Goal: Information Seeking & Learning: Understand process/instructions

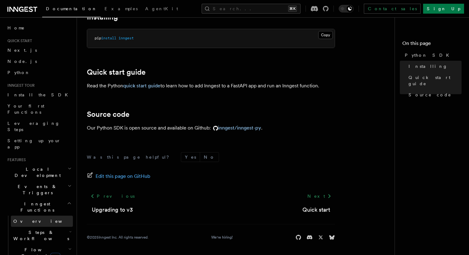
scroll to position [53, 0]
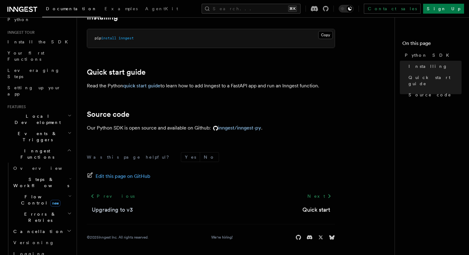
click at [122, 208] on link "Upgrading to v3" at bounding box center [112, 210] width 41 height 9
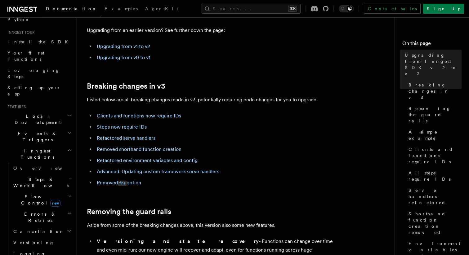
scroll to position [49, 0]
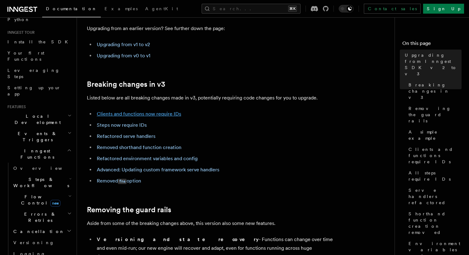
click at [148, 117] on link "Clients and functions now require IDs" at bounding box center [139, 114] width 84 height 6
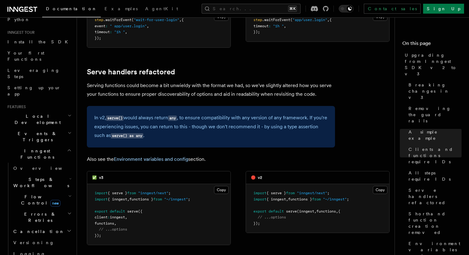
scroll to position [1700, 0]
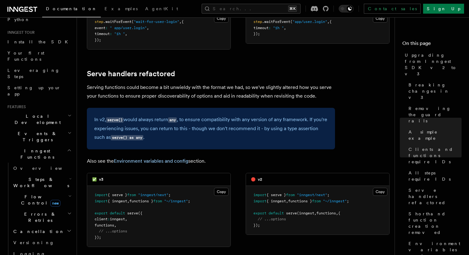
drag, startPoint x: 211, startPoint y: 128, endPoint x: 78, endPoint y: 128, distance: 132.7
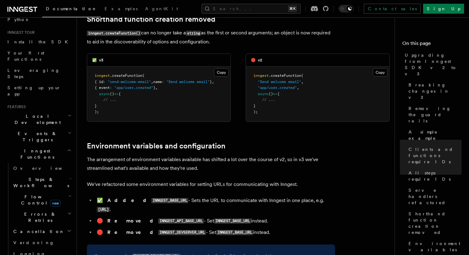
scroll to position [1954, 0]
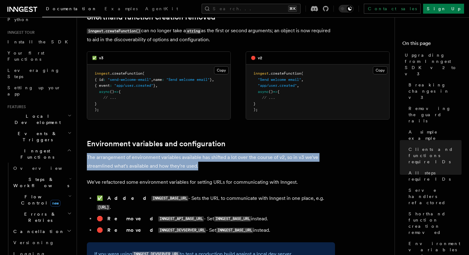
drag, startPoint x: 87, startPoint y: 124, endPoint x: 220, endPoint y: 130, distance: 132.2
click at [220, 153] on p "The arrangement of environment variables available has shifted a lot over the c…" at bounding box center [211, 161] width 248 height 17
click at [213, 153] on p "The arrangement of environment variables available has shifted a lot over the c…" at bounding box center [211, 161] width 248 height 17
drag, startPoint x: 209, startPoint y: 133, endPoint x: 90, endPoint y: 120, distance: 120.1
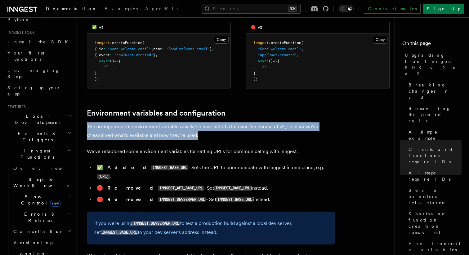
scroll to position [1984, 0]
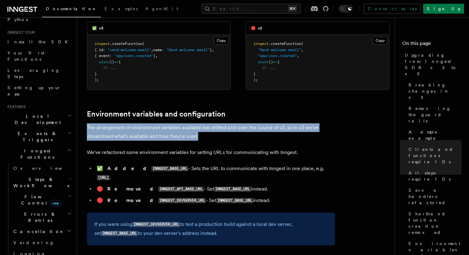
drag, startPoint x: 107, startPoint y: 158, endPoint x: 257, endPoint y: 155, distance: 150.1
click at [257, 185] on li "🛑 Removed INNGEST_API_BASE_URL - Set INNGEST_BASE_URL instead." at bounding box center [215, 189] width 240 height 9
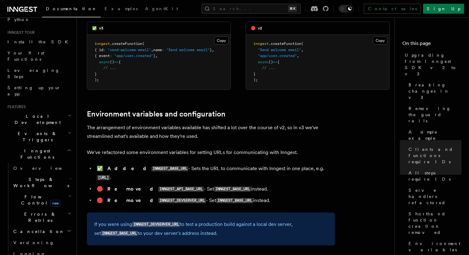
drag, startPoint x: 244, startPoint y: 155, endPoint x: 101, endPoint y: 158, distance: 143.3
click at [101, 185] on li "🛑 Removed INNGEST_API_BASE_URL - Set INNGEST_BASE_URL instead." at bounding box center [215, 189] width 240 height 9
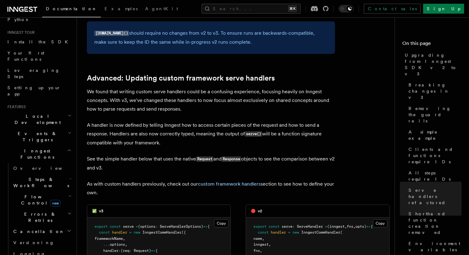
scroll to position [2506, 0]
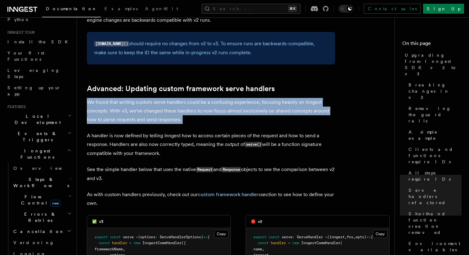
drag, startPoint x: 195, startPoint y: 95, endPoint x: 84, endPoint y: 73, distance: 113.0
click at [87, 98] on p "We found that writing custom serve handlers could be a confusing experience, fo…" at bounding box center [211, 111] width 248 height 26
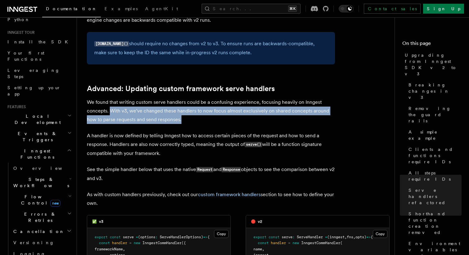
drag, startPoint x: 111, startPoint y: 81, endPoint x: 186, endPoint y: 92, distance: 75.9
click at [186, 98] on p "We found that writing custom serve handlers could be a confusing experience, fo…" at bounding box center [211, 111] width 248 height 26
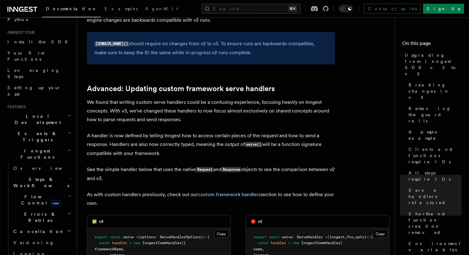
scroll to position [2532, 0]
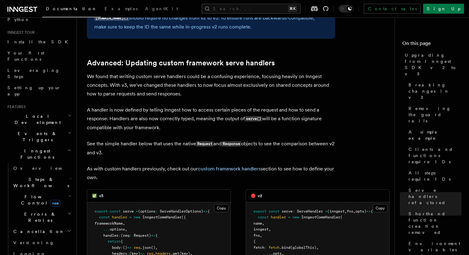
drag, startPoint x: 163, startPoint y: 100, endPoint x: 87, endPoint y: 78, distance: 78.4
click at [87, 106] on p "A handler is now defined by telling Inngest how to access certain pieces of the…" at bounding box center [211, 119] width 248 height 26
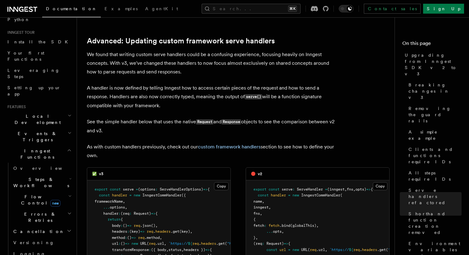
scroll to position [2555, 0]
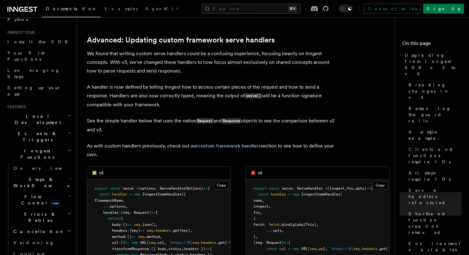
drag, startPoint x: 112, startPoint y: 101, endPoint x: 88, endPoint y: 90, distance: 26.1
click at [88, 117] on p "See the simple handler below that uses the native Request and Response objects …" at bounding box center [211, 126] width 248 height 18
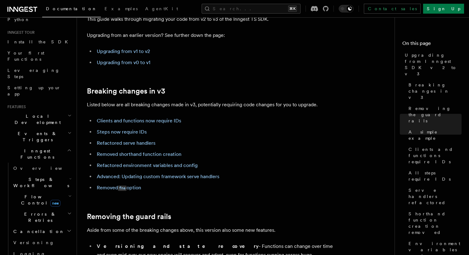
scroll to position [0, 0]
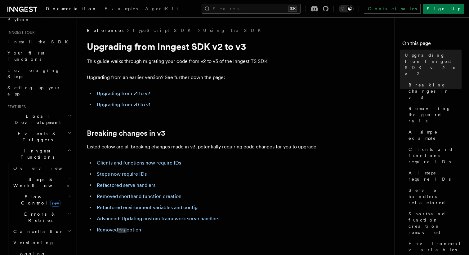
click at [102, 29] on span "References" at bounding box center [105, 30] width 37 height 6
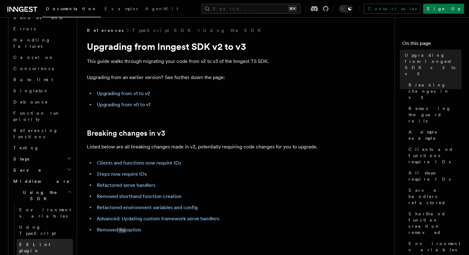
scroll to position [483, 0]
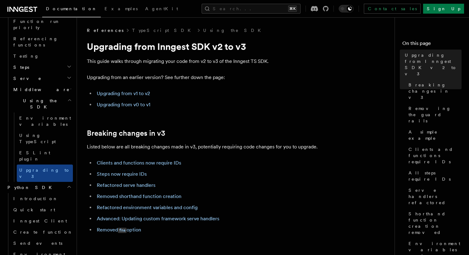
scroll to position [589, 0]
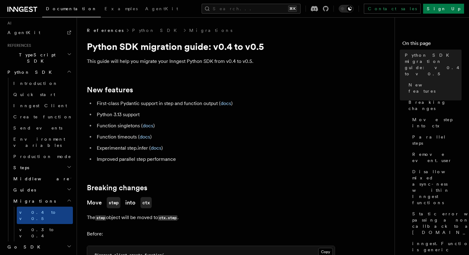
scroll to position [21, 0]
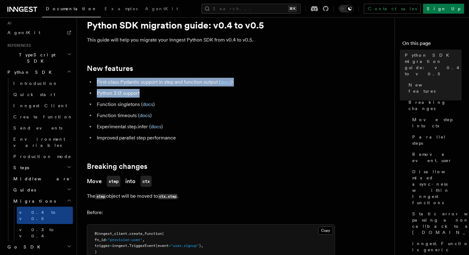
drag, startPoint x: 147, startPoint y: 94, endPoint x: 83, endPoint y: 79, distance: 65.5
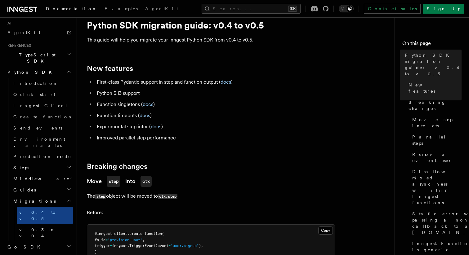
click at [199, 109] on ul "First-class Pydantic support in step and function output ( docs ) Python 3.13 s…" at bounding box center [211, 110] width 248 height 64
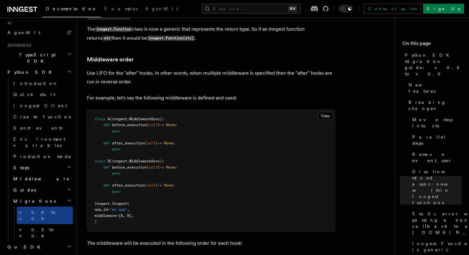
scroll to position [903, 0]
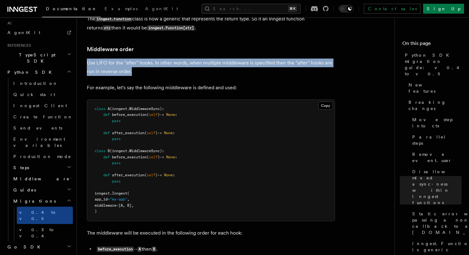
drag, startPoint x: 133, startPoint y: 73, endPoint x: 87, endPoint y: 61, distance: 48.1
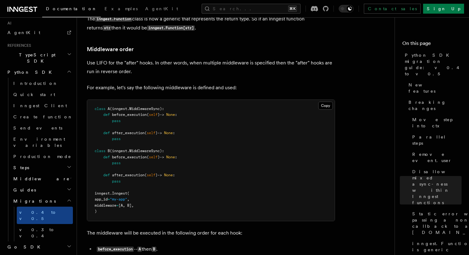
click at [136, 90] on p "For example, let's say the following middleware is defined and used:" at bounding box center [211, 87] width 248 height 9
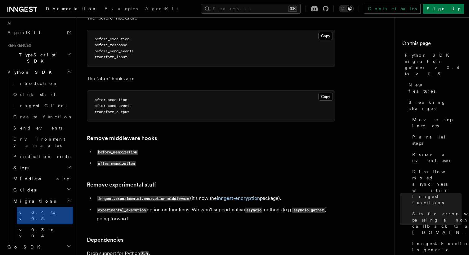
scroll to position [1168, 0]
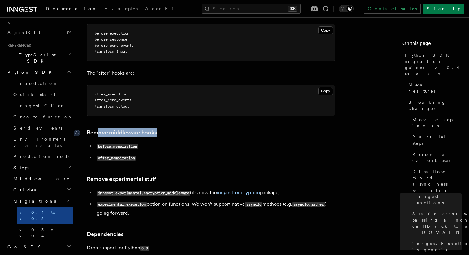
drag, startPoint x: 104, startPoint y: 136, endPoint x: 99, endPoint y: 136, distance: 5.3
click at [99, 136] on h3 "Remove middleware hooks" at bounding box center [211, 132] width 248 height 9
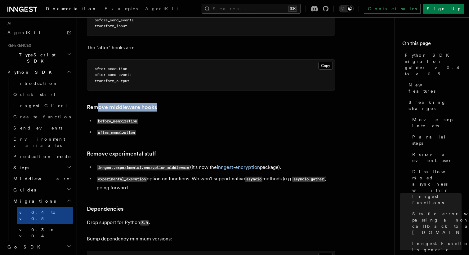
scroll to position [1194, 0]
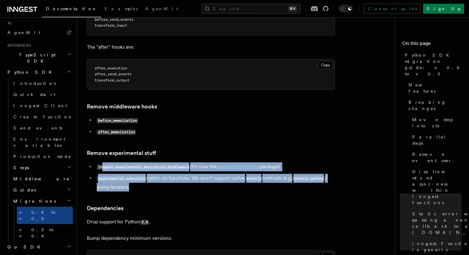
drag, startPoint x: 135, startPoint y: 193, endPoint x: 103, endPoint y: 165, distance: 42.4
click at [103, 165] on ul "inngest.experimental.encryption_middleware (it's now the inngest-encryption pac…" at bounding box center [211, 176] width 248 height 29
click at [175, 189] on li "experimental_execution option on functions. We won't support native asyncio met…" at bounding box center [215, 183] width 240 height 18
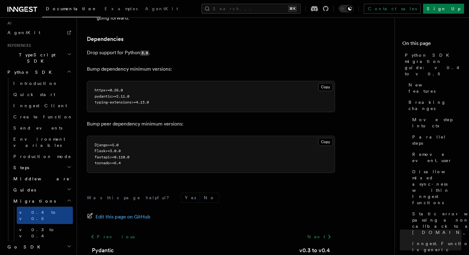
scroll to position [1355, 0]
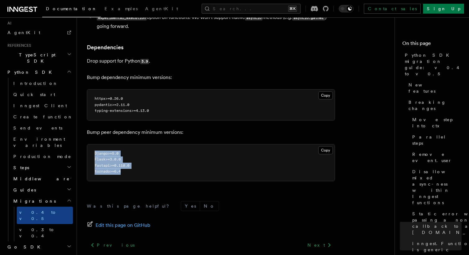
drag, startPoint x: 121, startPoint y: 176, endPoint x: 93, endPoint y: 148, distance: 39.0
click at [93, 148] on pre "Django>=5.0 Flask>=3.0.0 fastapi>=0.110.0 tornado>=6.4" at bounding box center [210, 163] width 247 height 37
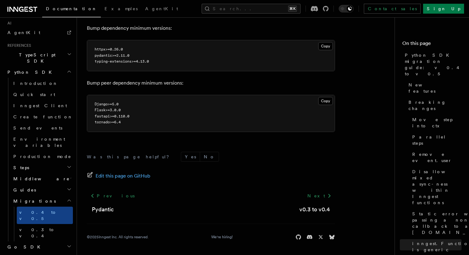
scroll to position [1389, 0]
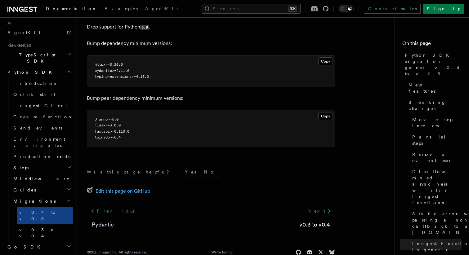
click at [99, 224] on link "Pydantic" at bounding box center [103, 224] width 22 height 9
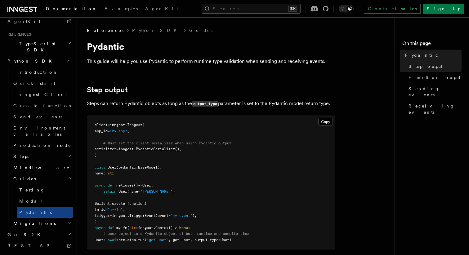
click at [145, 62] on p "This guide will help you use Pydantic to perform runtime type validation when s…" at bounding box center [211, 61] width 248 height 9
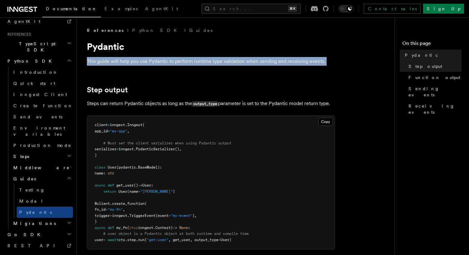
click at [145, 62] on p "This guide will help you use Pydantic to perform runtime type validation when s…" at bounding box center [211, 61] width 248 height 9
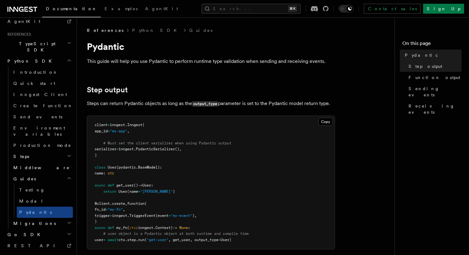
click at [134, 103] on p "Steps can return Pydantic objects as long as the output_type parameter is set t…" at bounding box center [211, 103] width 248 height 9
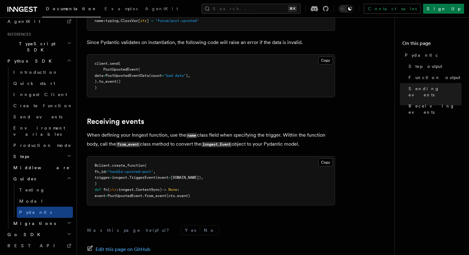
scroll to position [954, 0]
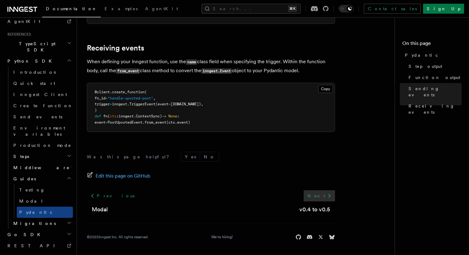
click at [321, 195] on link "Next" at bounding box center [319, 195] width 31 height 11
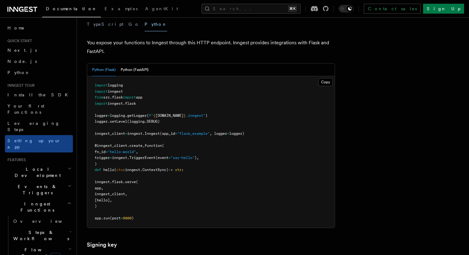
scroll to position [249, 0]
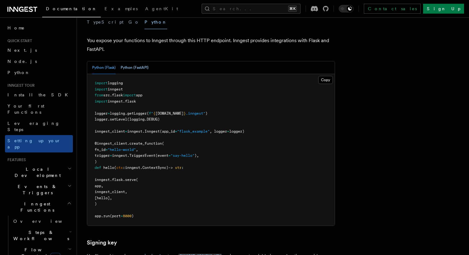
click at [132, 61] on button "Python (FastAPI)" at bounding box center [135, 67] width 28 height 13
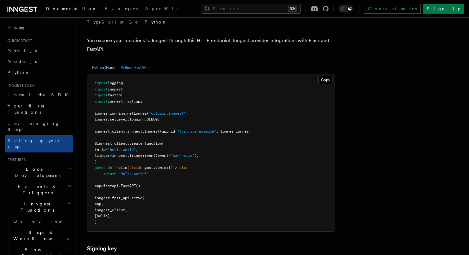
click at [102, 61] on button "Python (Flask)" at bounding box center [104, 67] width 24 height 13
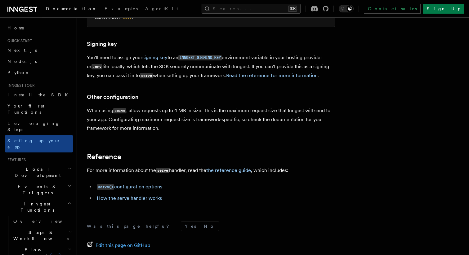
scroll to position [485, 0]
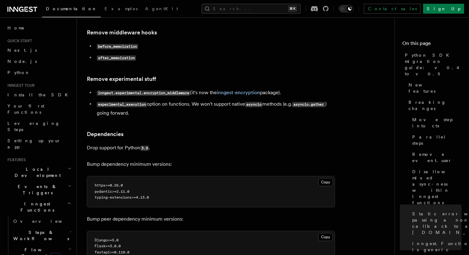
scroll to position [10, 0]
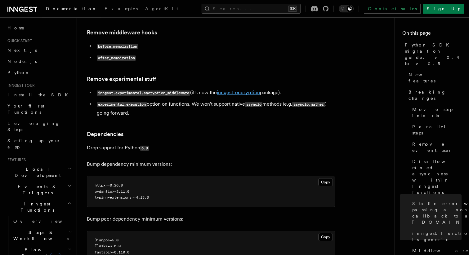
click at [243, 93] on link "inngest-encryption" at bounding box center [238, 93] width 43 height 6
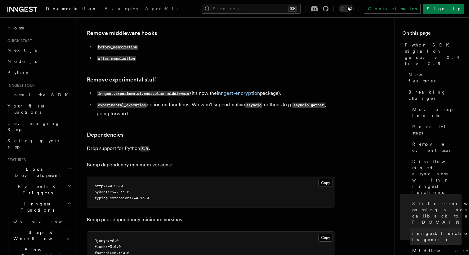
click at [416, 230] on span "inngest.Function is generic" at bounding box center [442, 236] width 61 height 12
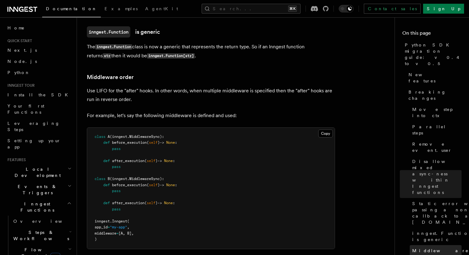
scroll to position [873, 0]
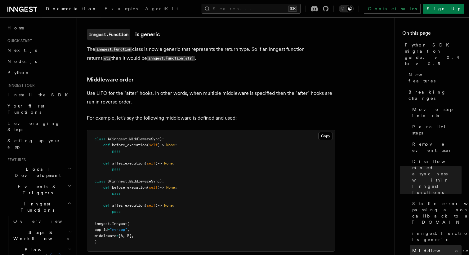
click at [416, 248] on span "Middleware order" at bounding box center [440, 254] width 56 height 12
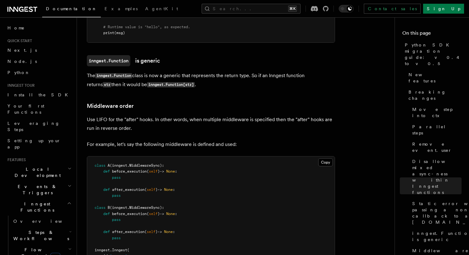
scroll to position [783, 0]
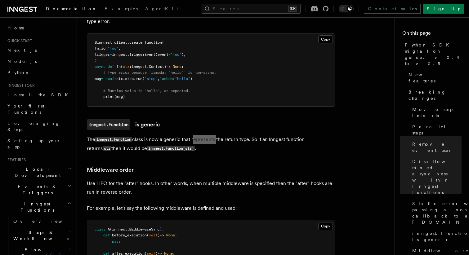
drag, startPoint x: 195, startPoint y: 142, endPoint x: 191, endPoint y: 125, distance: 17.2
click at [191, 125] on article "References Python SDK Migrations Python SDK migration guide: v0.4 to v0.5 This …" at bounding box center [238, 61] width 303 height 1632
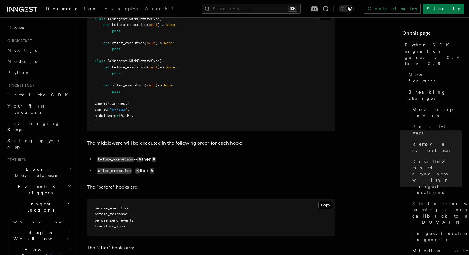
scroll to position [1407, 0]
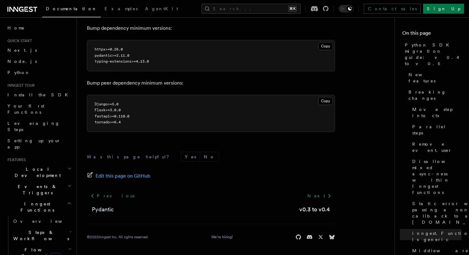
click at [105, 212] on link "Pydantic" at bounding box center [103, 209] width 22 height 9
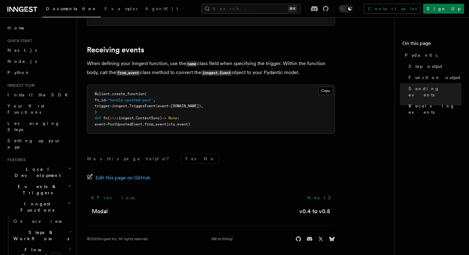
scroll to position [954, 0]
